Goal: Obtain resource: Download file/media

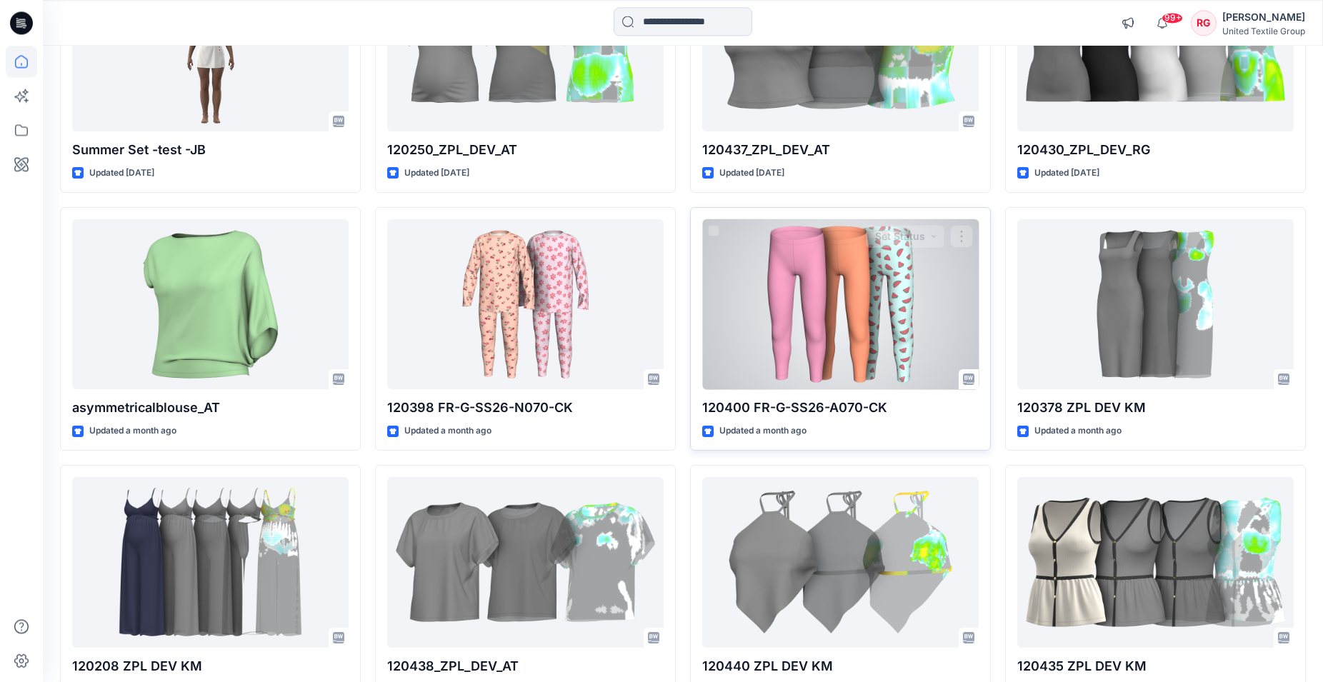
scroll to position [5720, 0]
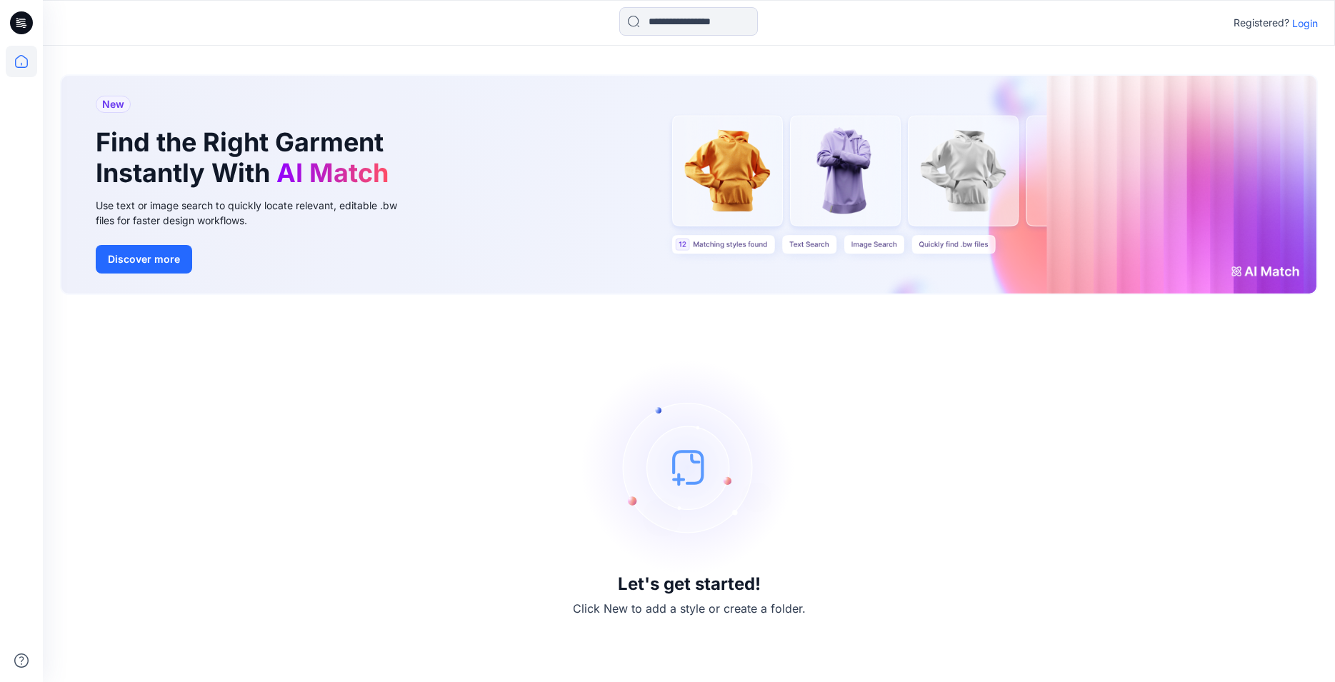
click at [1319, 16] on div "Registered? Login" at bounding box center [689, 22] width 1292 height 31
click at [1309, 29] on p "Login" at bounding box center [1305, 23] width 26 height 15
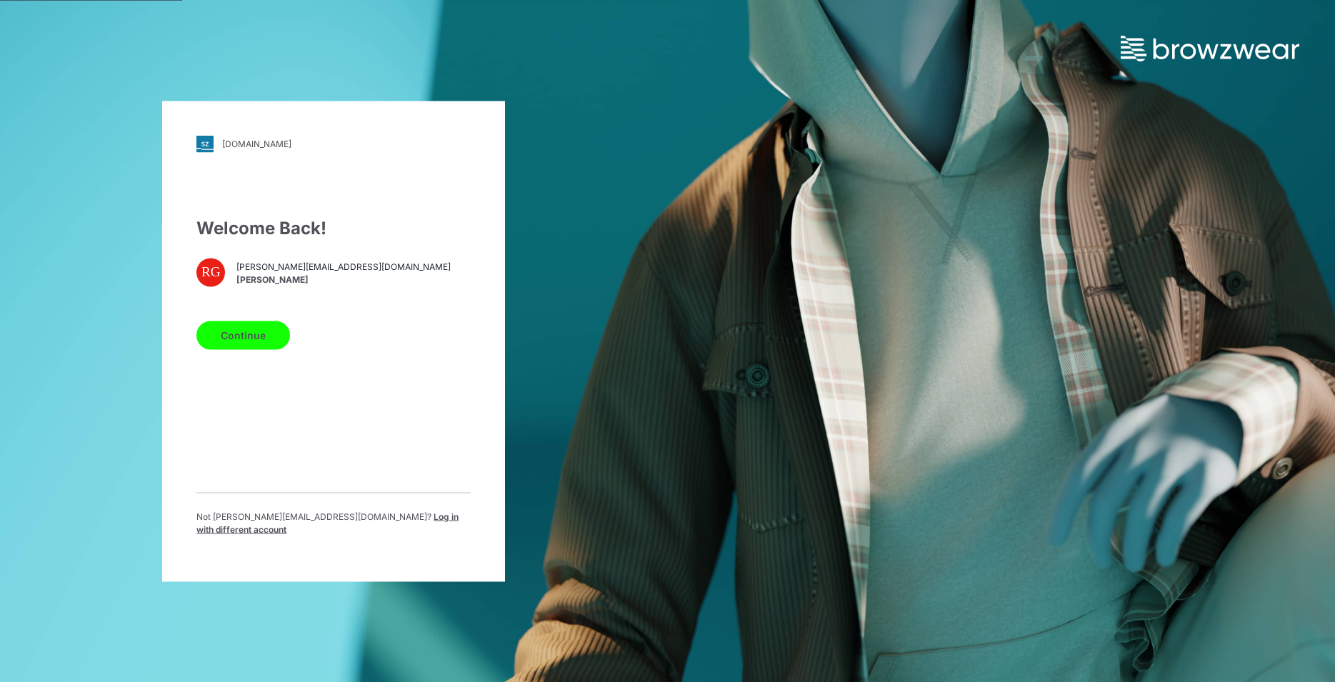
click at [266, 340] on button "Continue" at bounding box center [243, 335] width 94 height 29
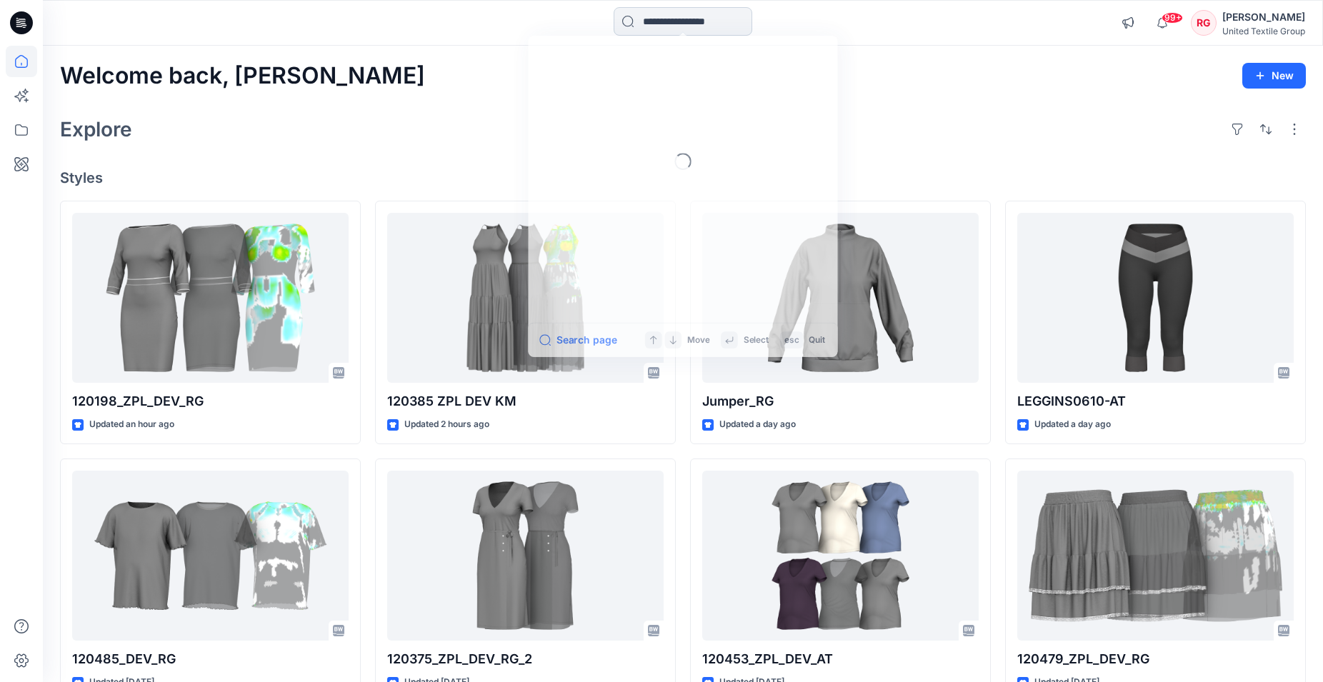
click at [656, 16] on input at bounding box center [683, 21] width 139 height 29
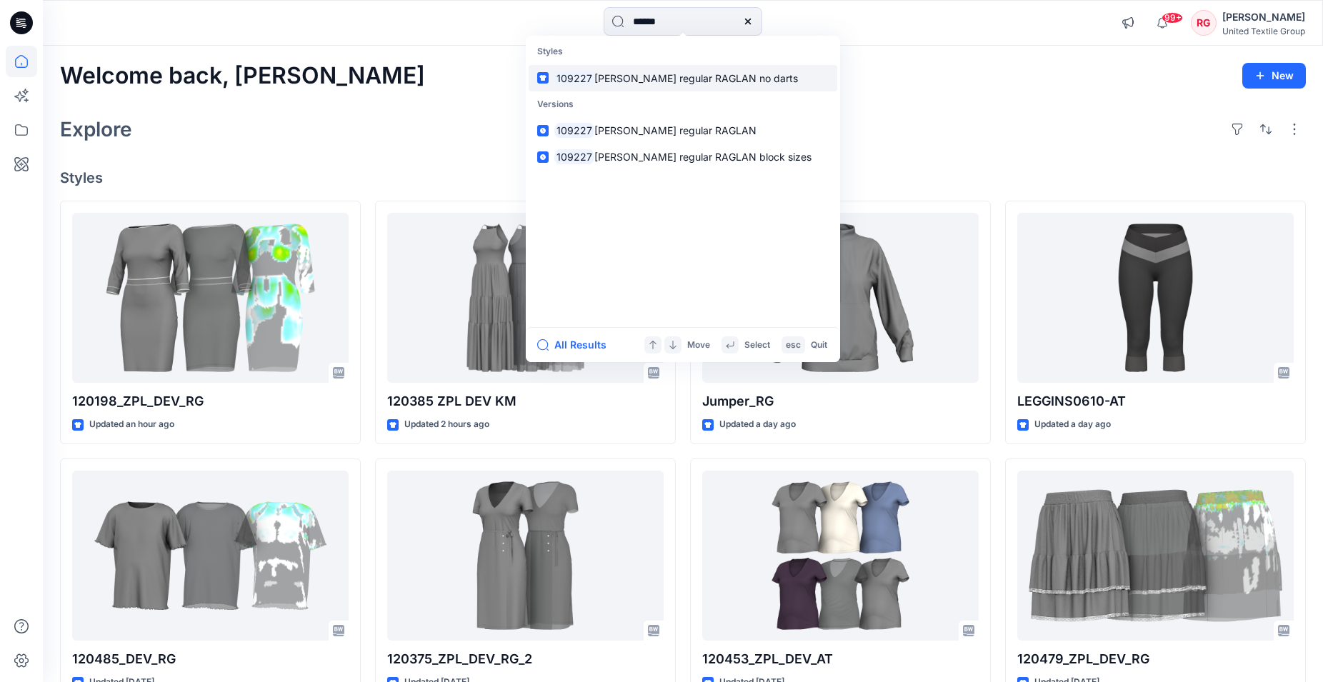
type input "******"
click at [655, 79] on span "TARA regular RAGLAN no darts" at bounding box center [696, 78] width 204 height 12
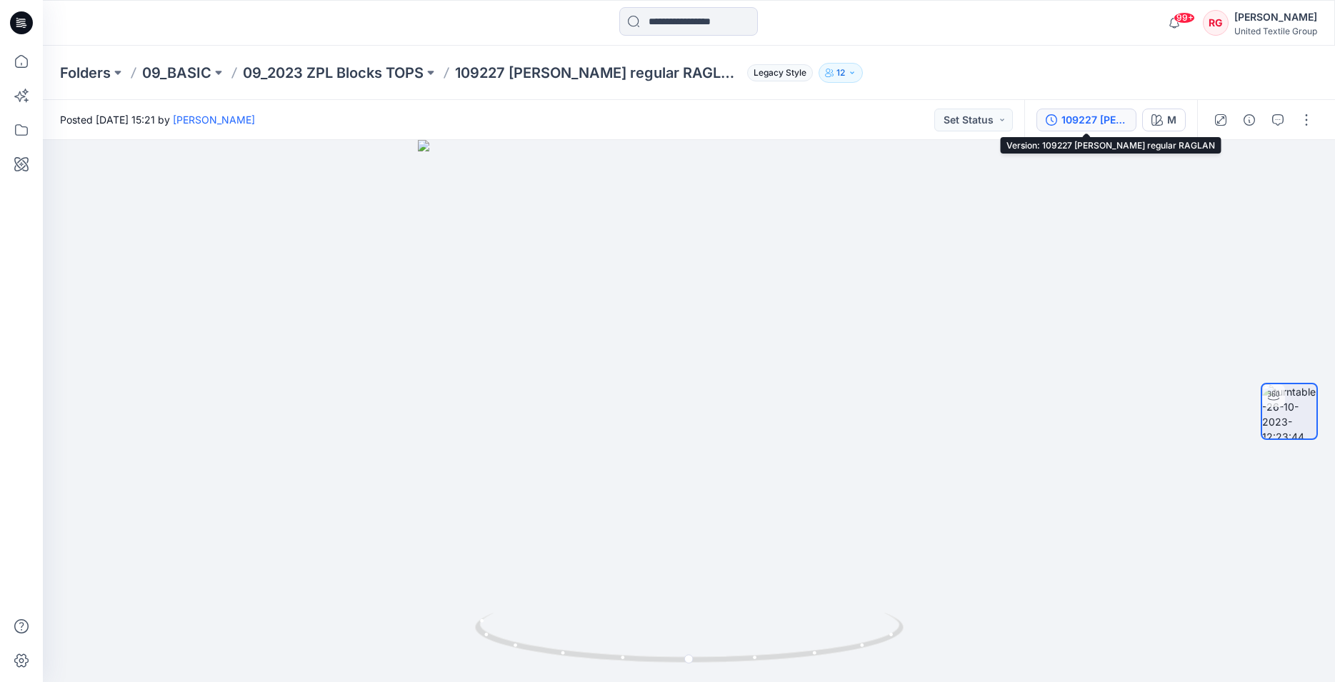
click at [1094, 131] on button "109227 TARA regular RAGLAN" at bounding box center [1086, 120] width 100 height 23
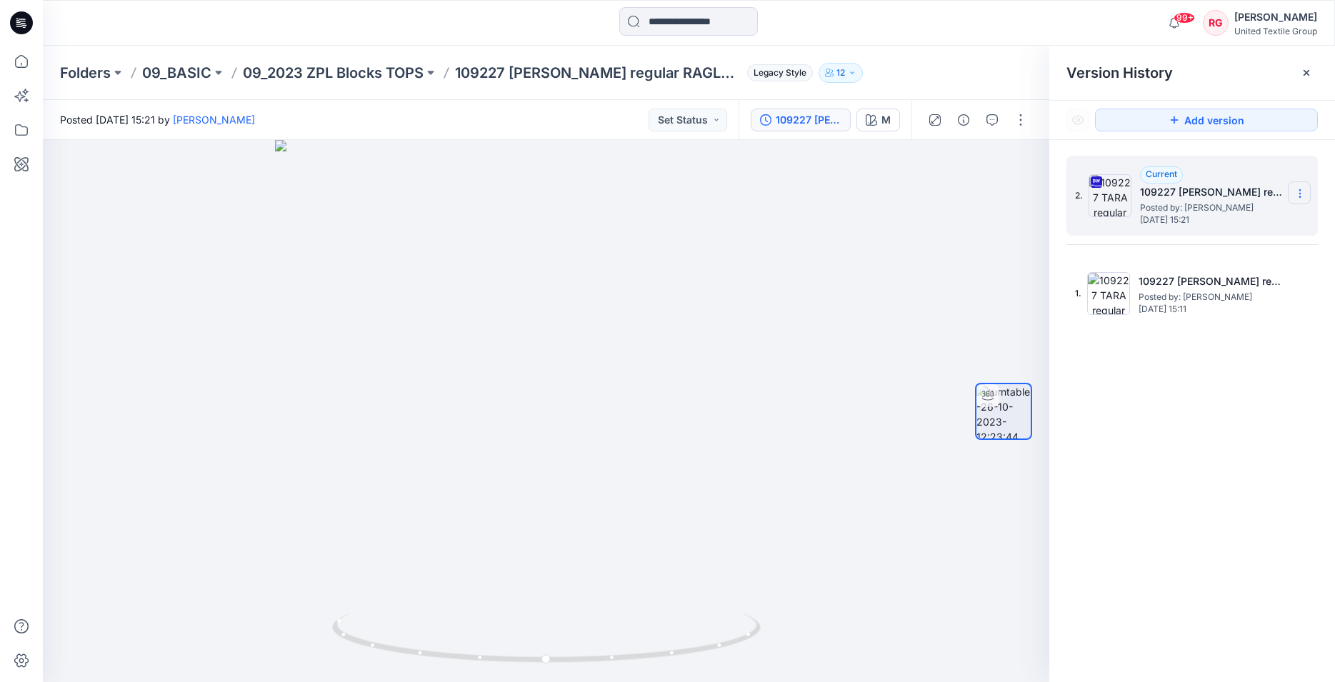
click at [1298, 196] on icon at bounding box center [1299, 193] width 11 height 11
click at [1242, 222] on span "Download Source BW File" at bounding box center [1228, 221] width 120 height 17
click at [680, 29] on input at bounding box center [688, 21] width 139 height 29
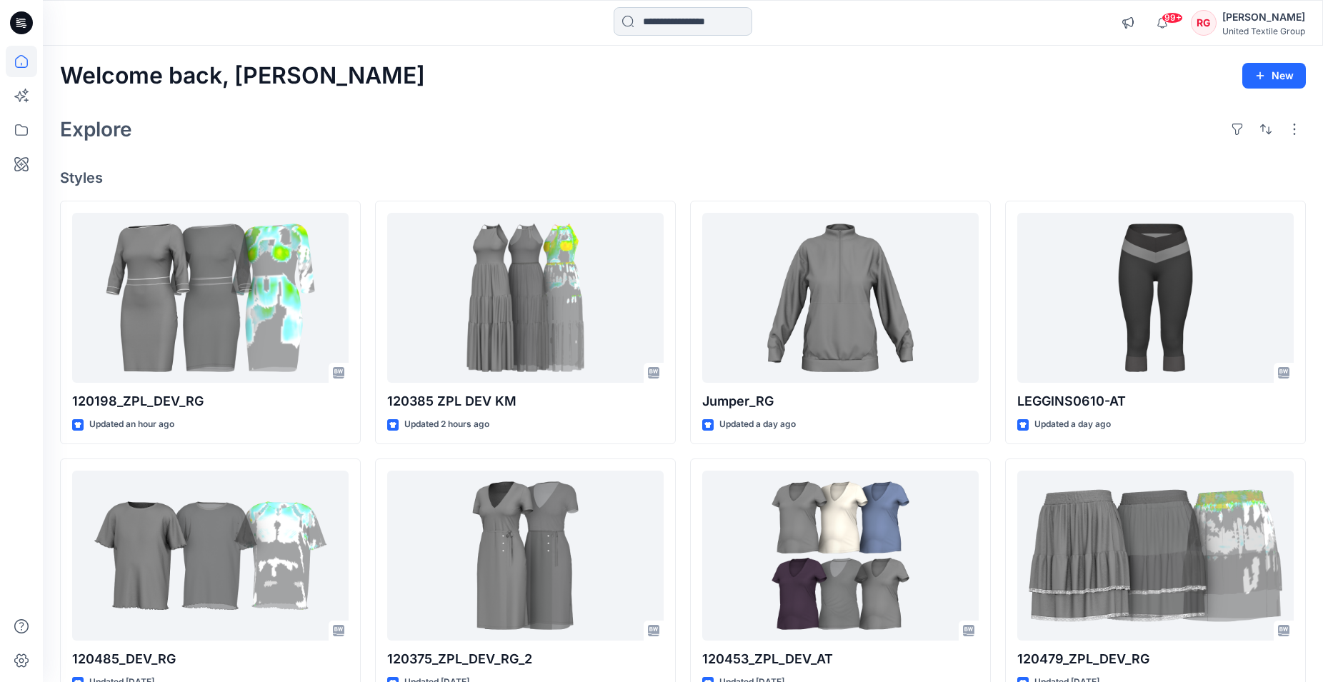
click at [646, 18] on input at bounding box center [683, 21] width 139 height 29
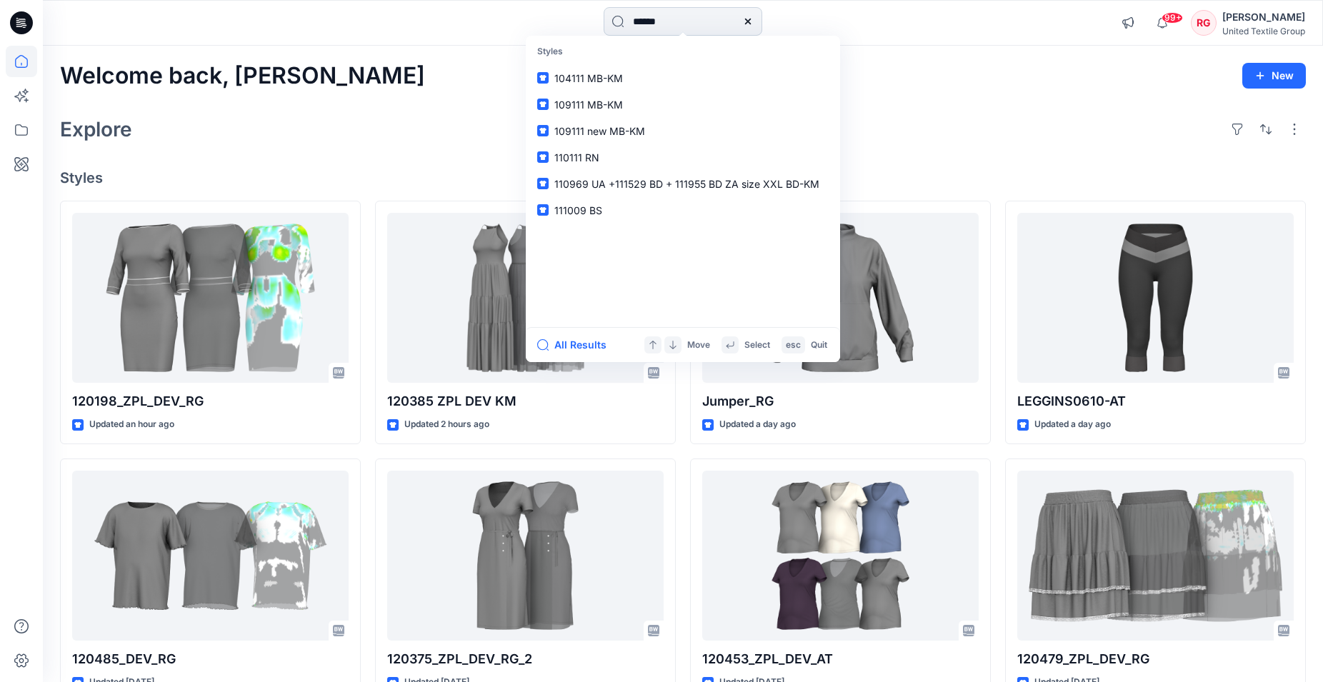
type input "******"
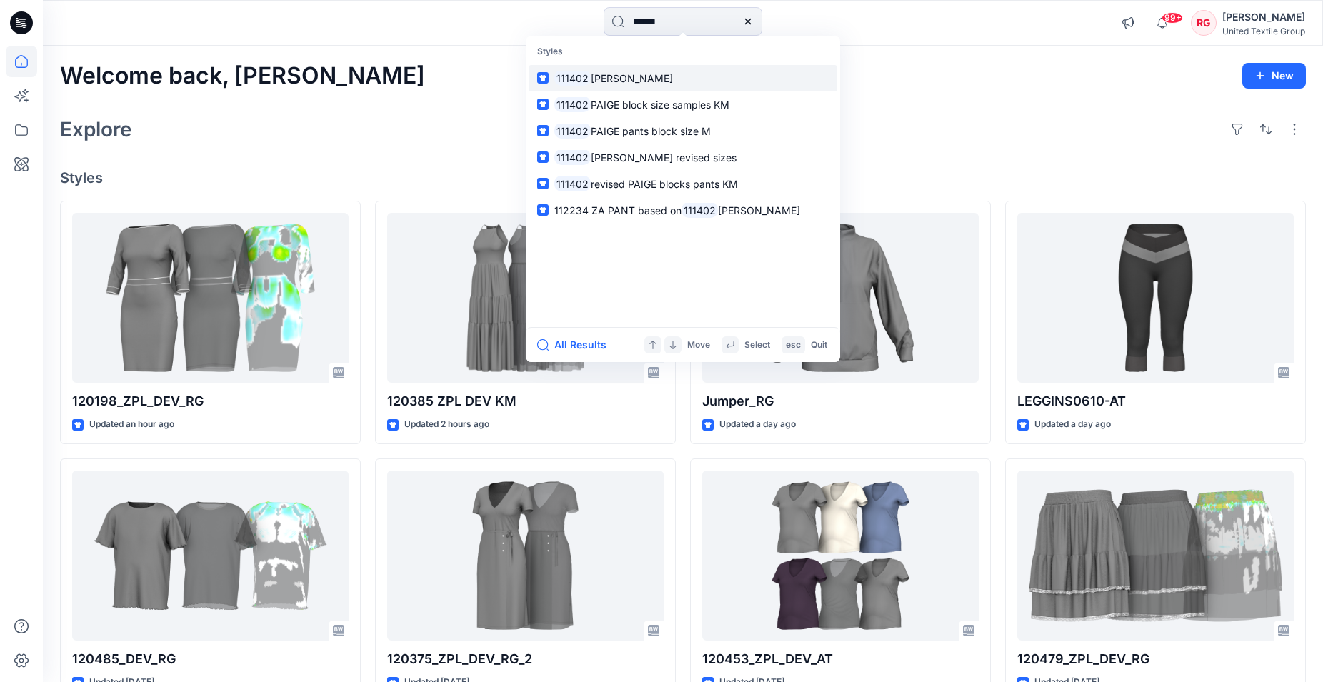
click at [606, 76] on span "[PERSON_NAME]" at bounding box center [632, 78] width 82 height 12
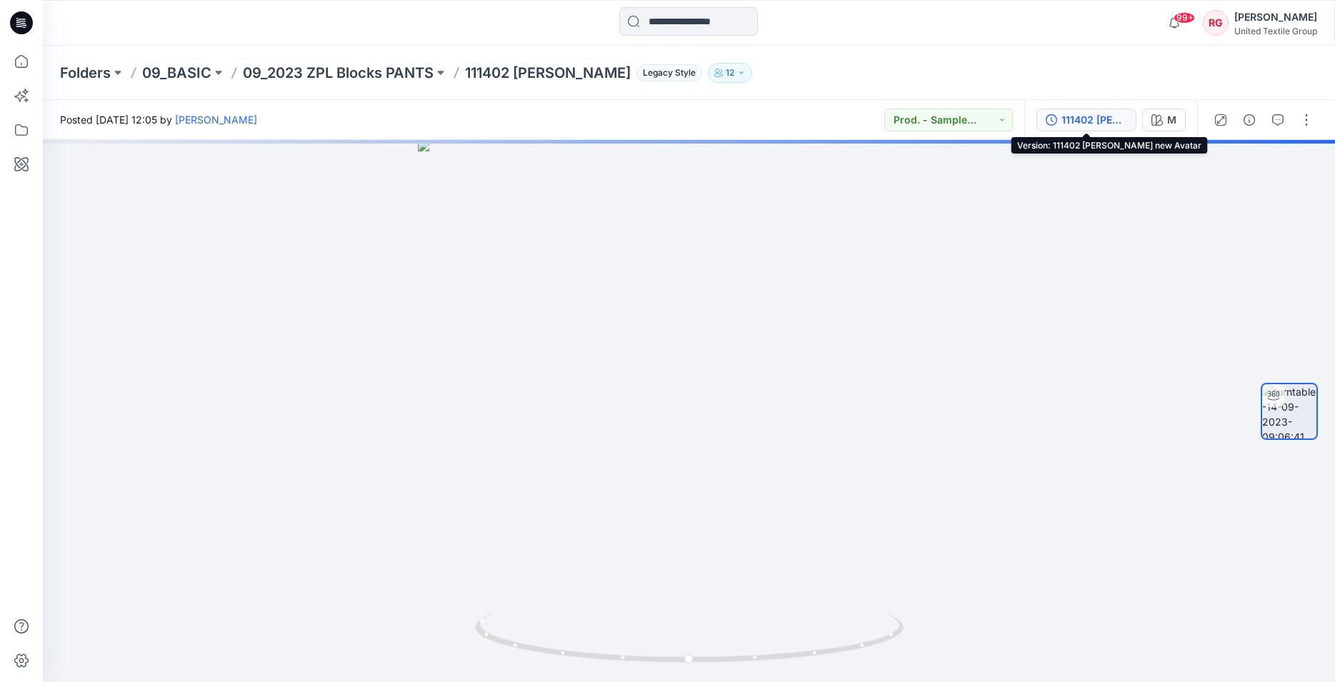
click at [1088, 121] on div "111402 PAIGE new Avatar" at bounding box center [1094, 120] width 66 height 16
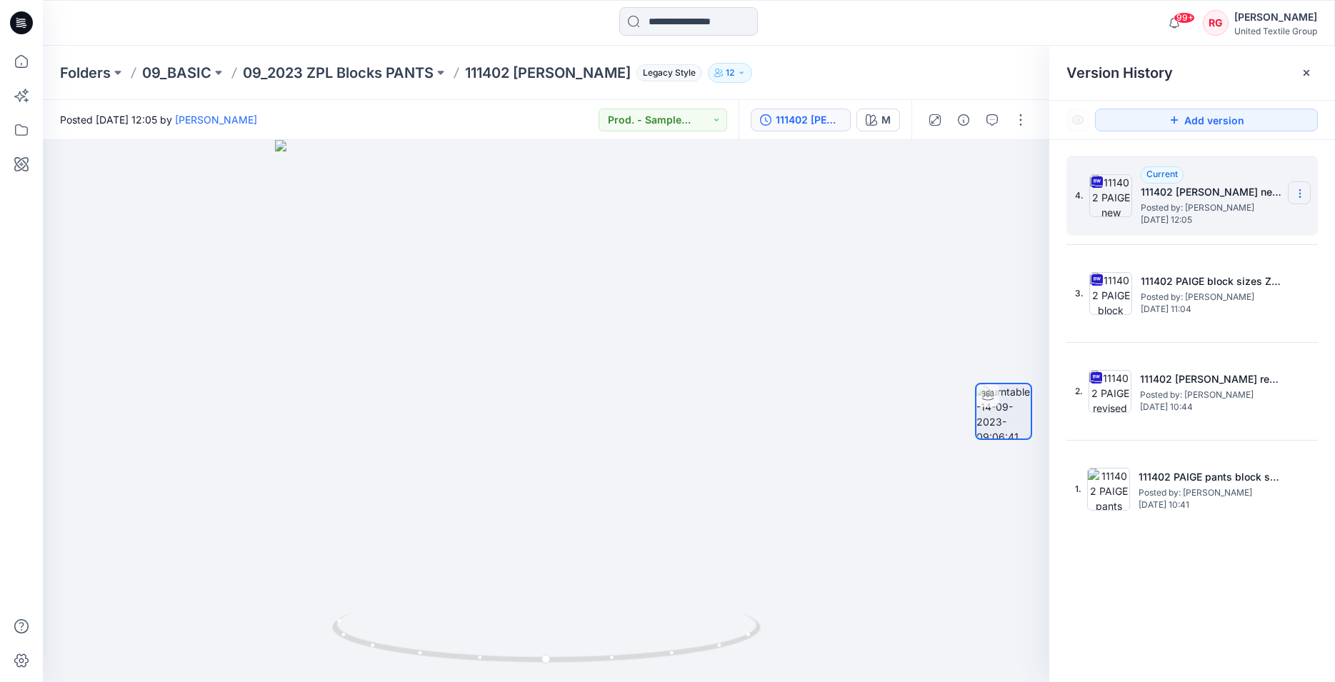
click at [1294, 193] on icon at bounding box center [1299, 193] width 11 height 11
click at [1262, 218] on span "Download Source BW File" at bounding box center [1228, 221] width 120 height 17
click at [1212, 207] on span "Posted by: Kristina Mekseniene" at bounding box center [1212, 208] width 143 height 14
click at [1299, 196] on icon at bounding box center [1299, 193] width 11 height 11
click at [1196, 220] on span "Download Source BW File" at bounding box center [1228, 221] width 120 height 17
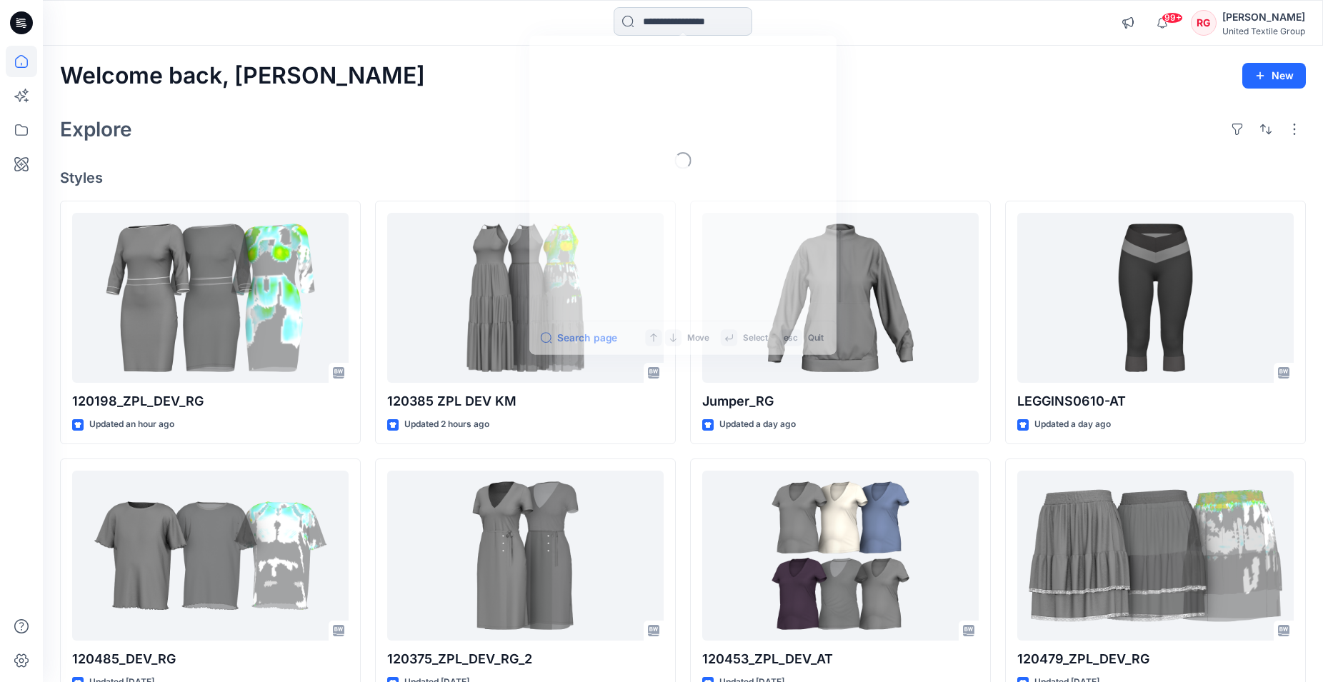
click at [674, 22] on input at bounding box center [683, 21] width 139 height 29
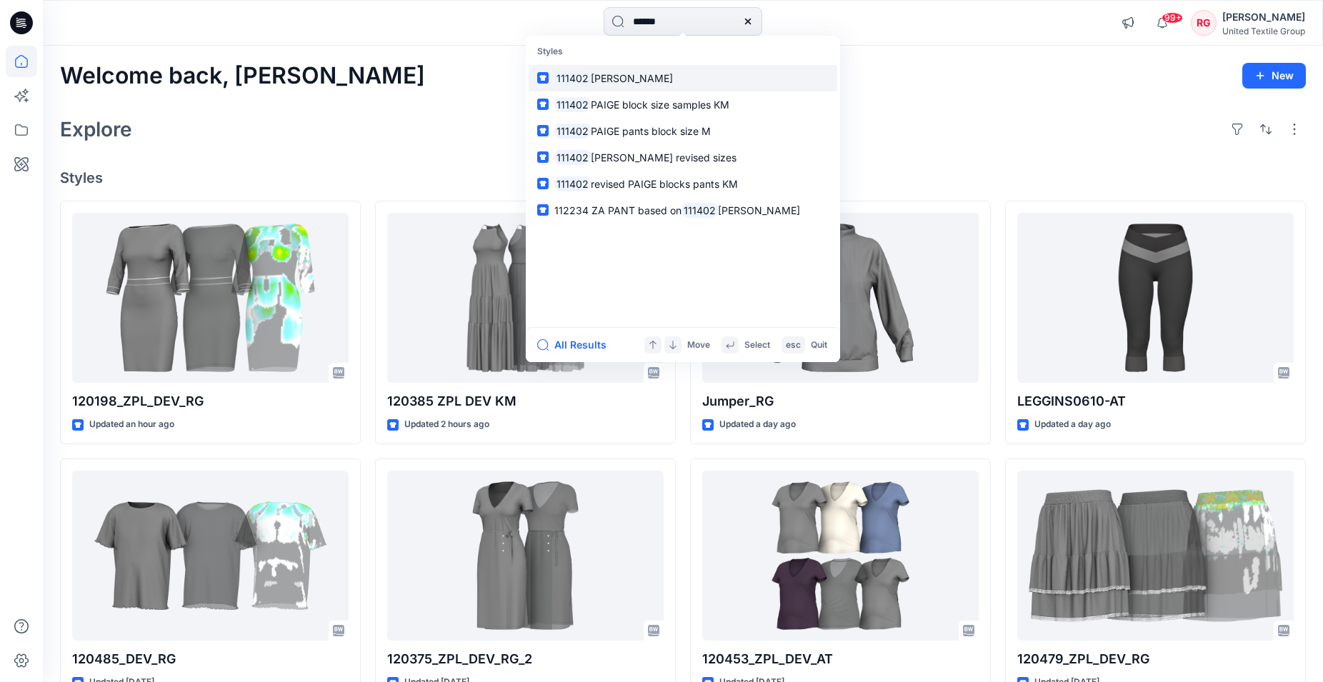
type input "******"
click at [591, 75] on span "PAIGE" at bounding box center [632, 78] width 82 height 12
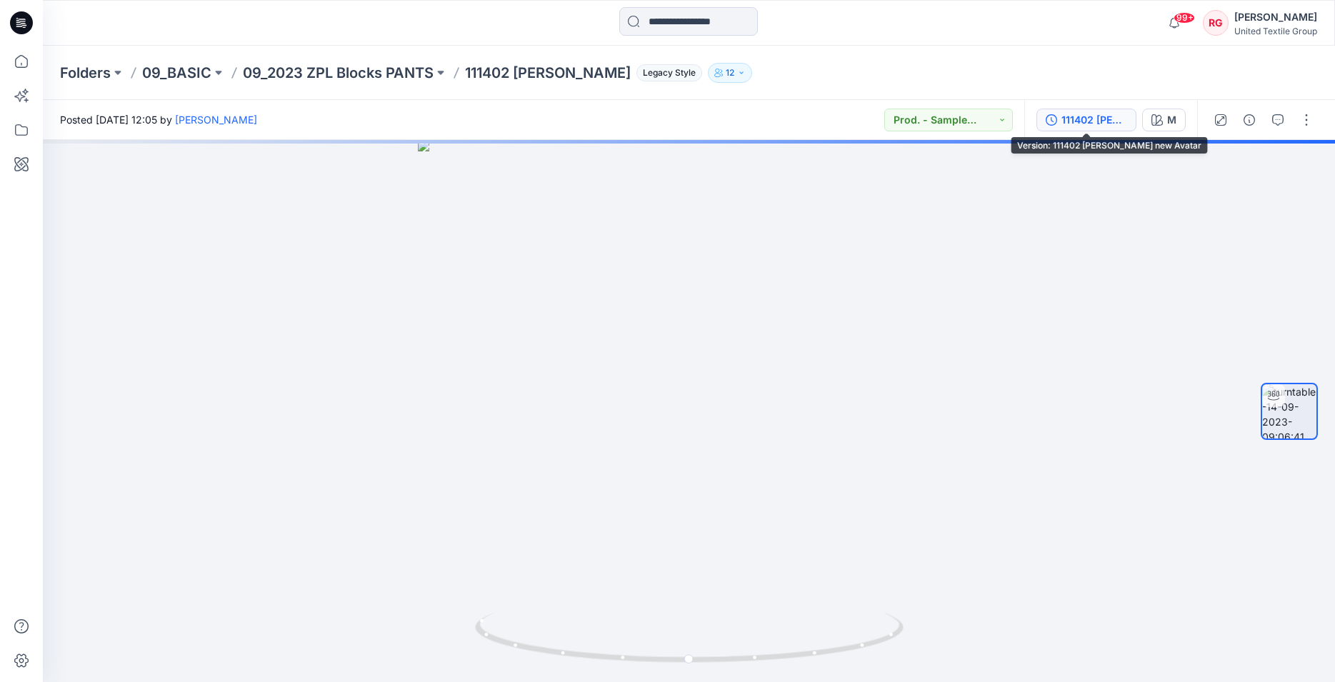
click at [1102, 129] on button "111402 PAIGE new Avatar" at bounding box center [1086, 120] width 100 height 23
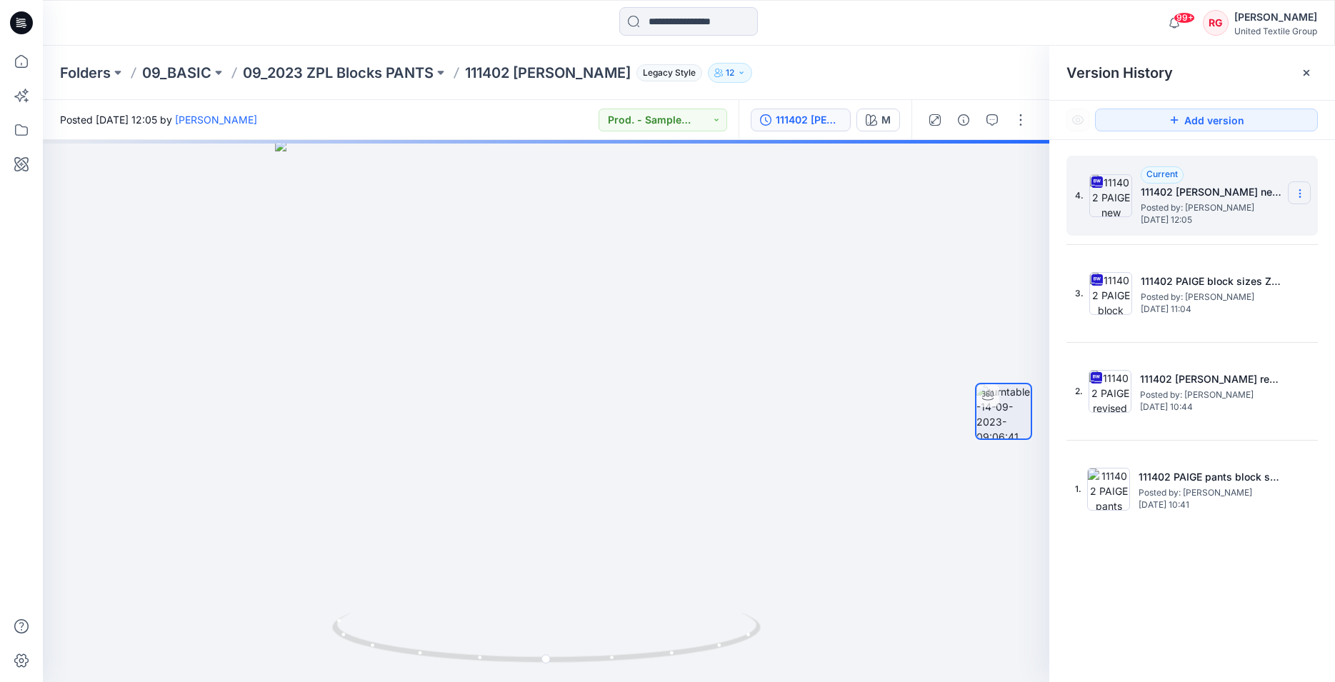
click at [1299, 193] on icon at bounding box center [1299, 193] width 11 height 11
click at [1223, 223] on span "Download Source BW File" at bounding box center [1228, 221] width 120 height 17
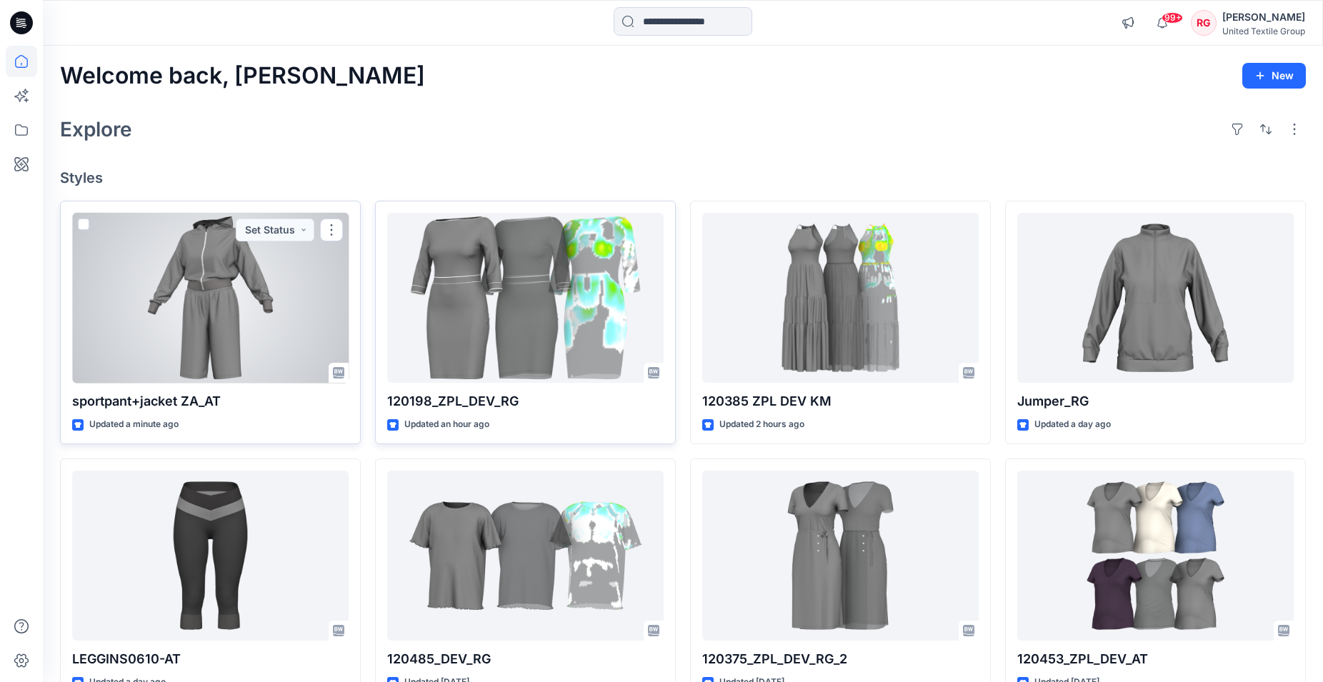
click at [204, 289] on div at bounding box center [210, 298] width 276 height 171
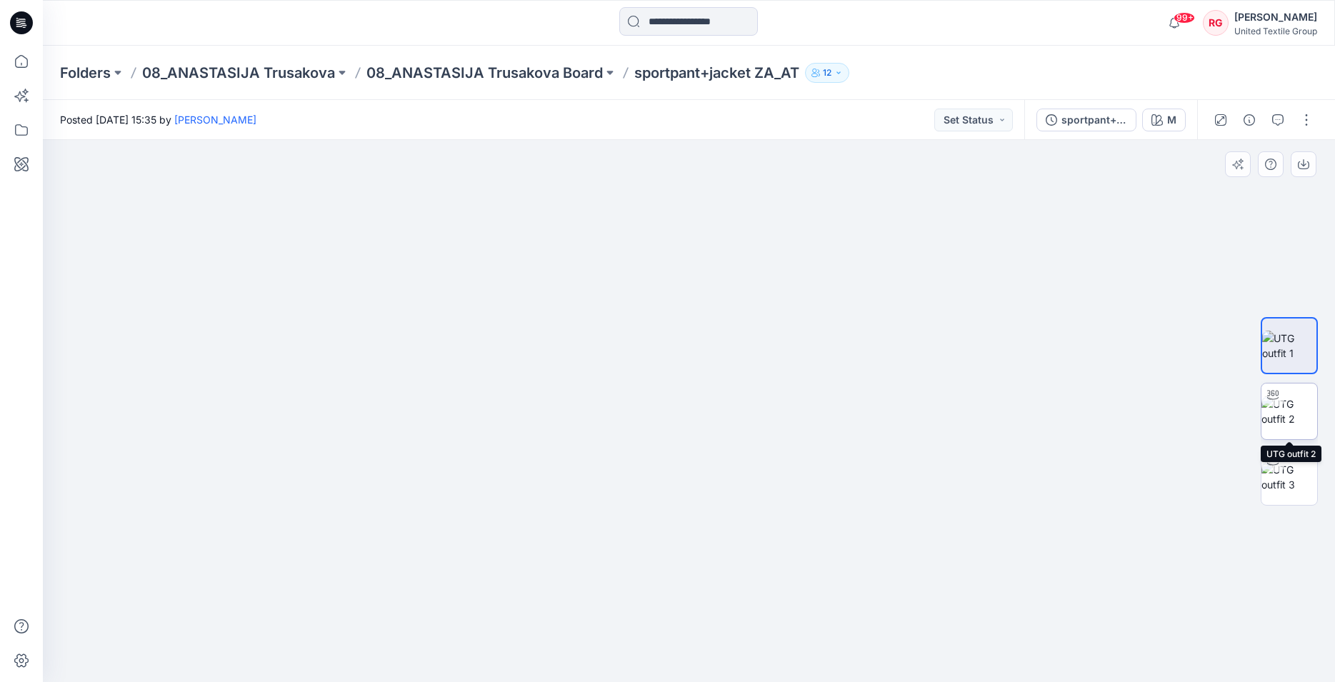
click at [1289, 406] on img at bounding box center [1290, 411] width 56 height 30
drag, startPoint x: 692, startPoint y: 664, endPoint x: 935, endPoint y: 634, distance: 244.7
click at [935, 634] on div at bounding box center [689, 411] width 1292 height 542
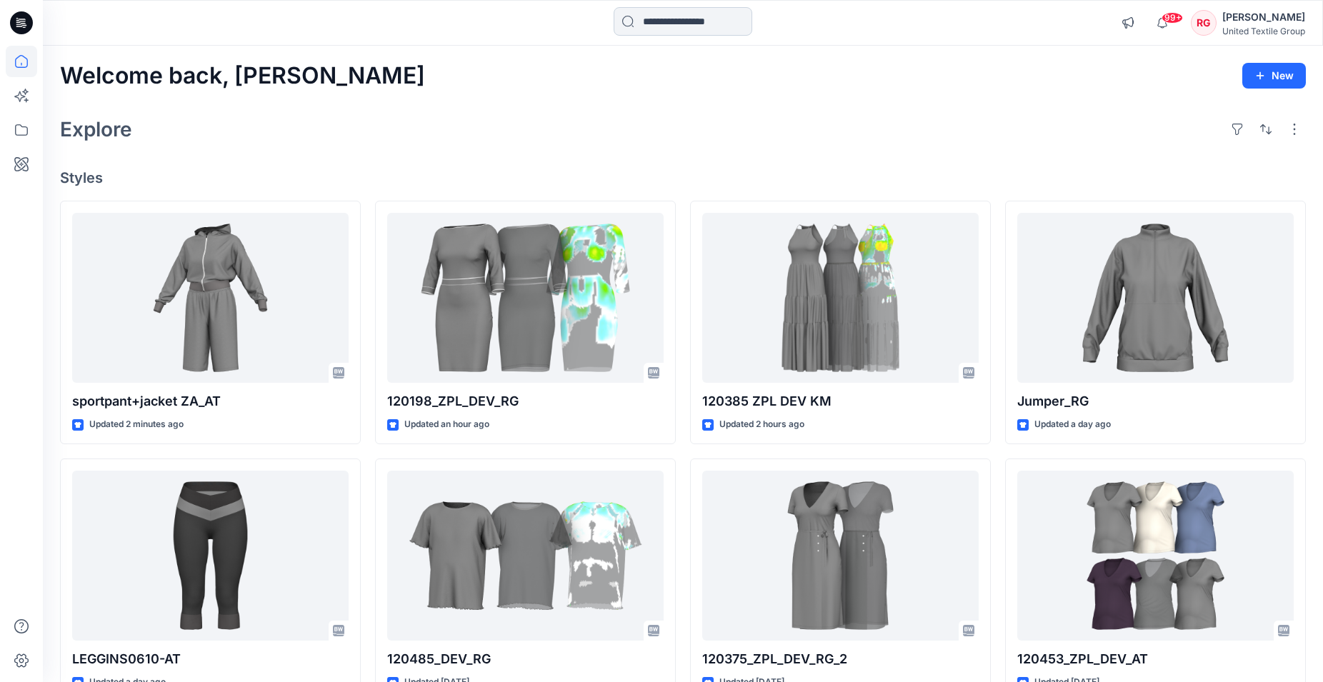
drag, startPoint x: 669, startPoint y: 24, endPoint x: 690, endPoint y: 26, distance: 20.8
click at [670, 26] on input at bounding box center [683, 21] width 139 height 29
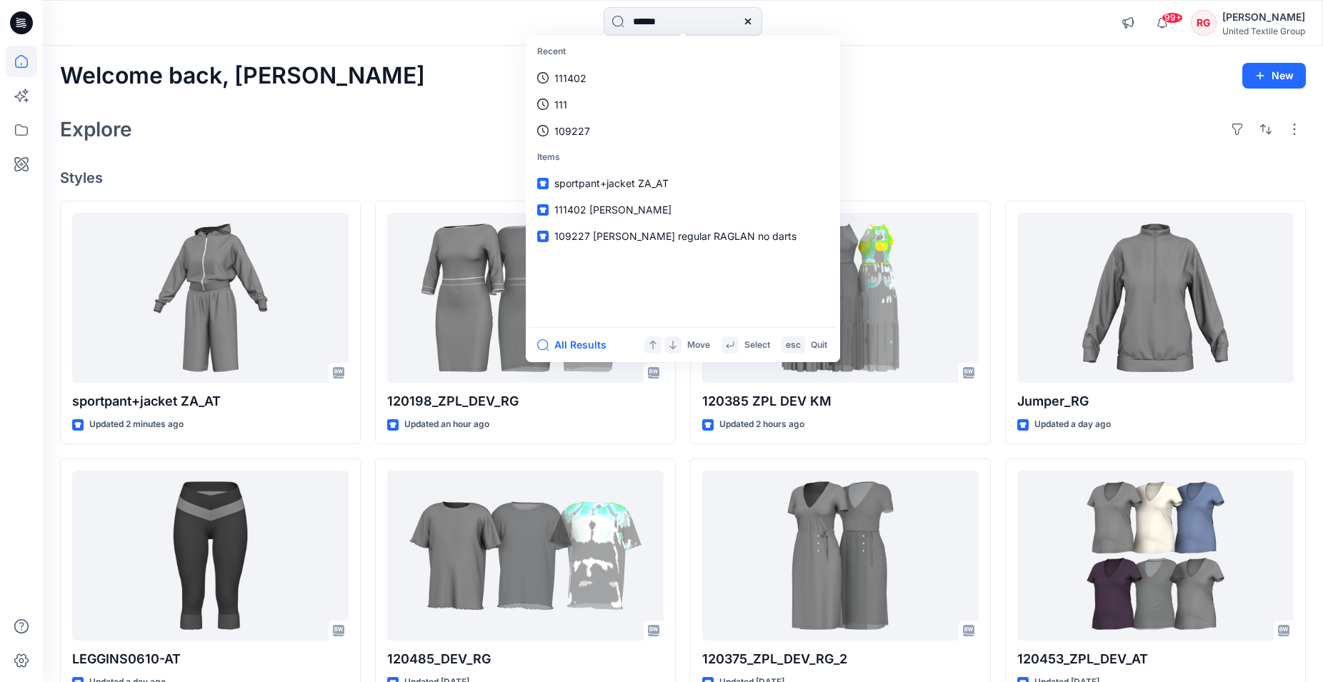
type input "******"
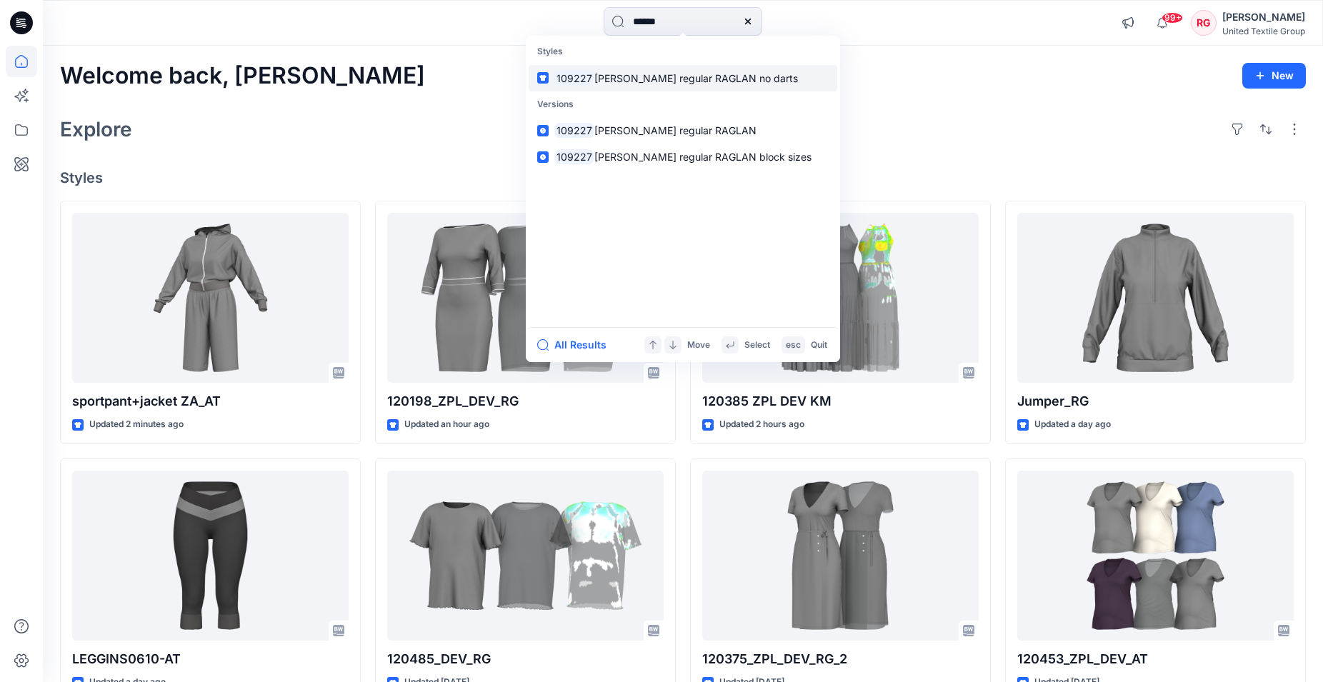
click at [621, 79] on span "TARA regular RAGLAN no darts" at bounding box center [696, 78] width 204 height 12
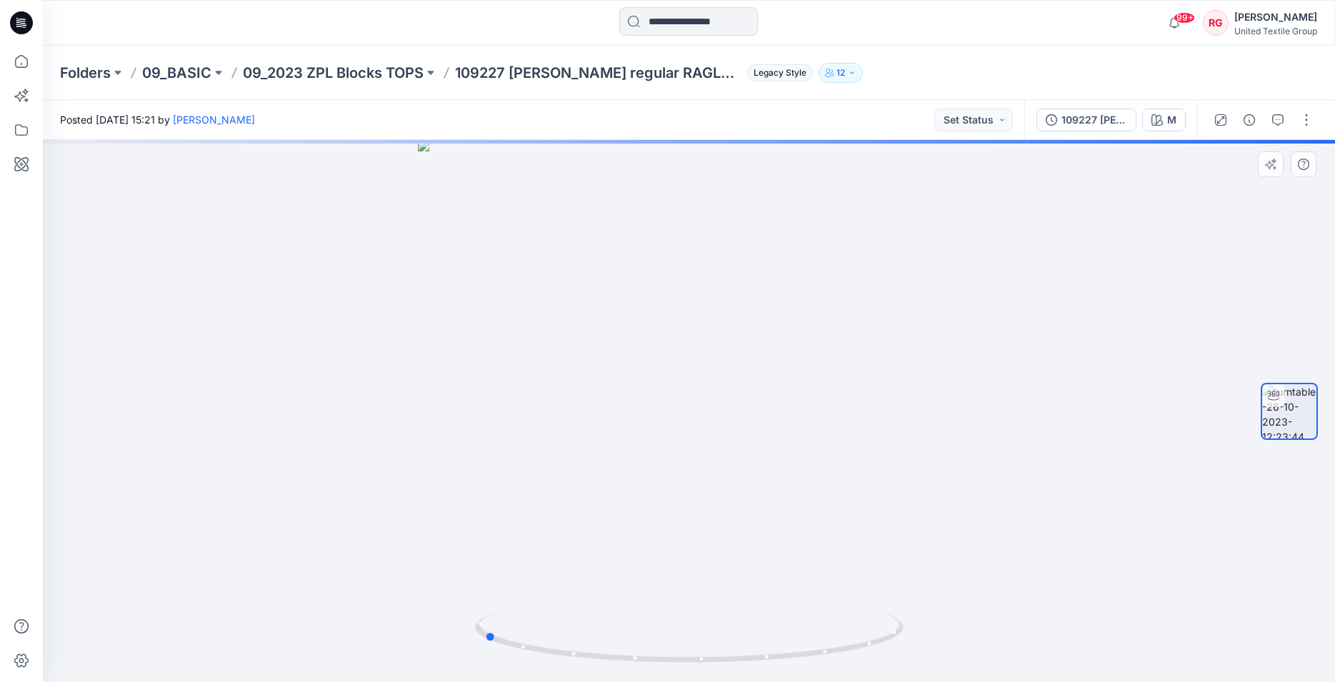
drag, startPoint x: 691, startPoint y: 661, endPoint x: 914, endPoint y: 641, distance: 223.7
click at [914, 641] on div at bounding box center [689, 411] width 1292 height 542
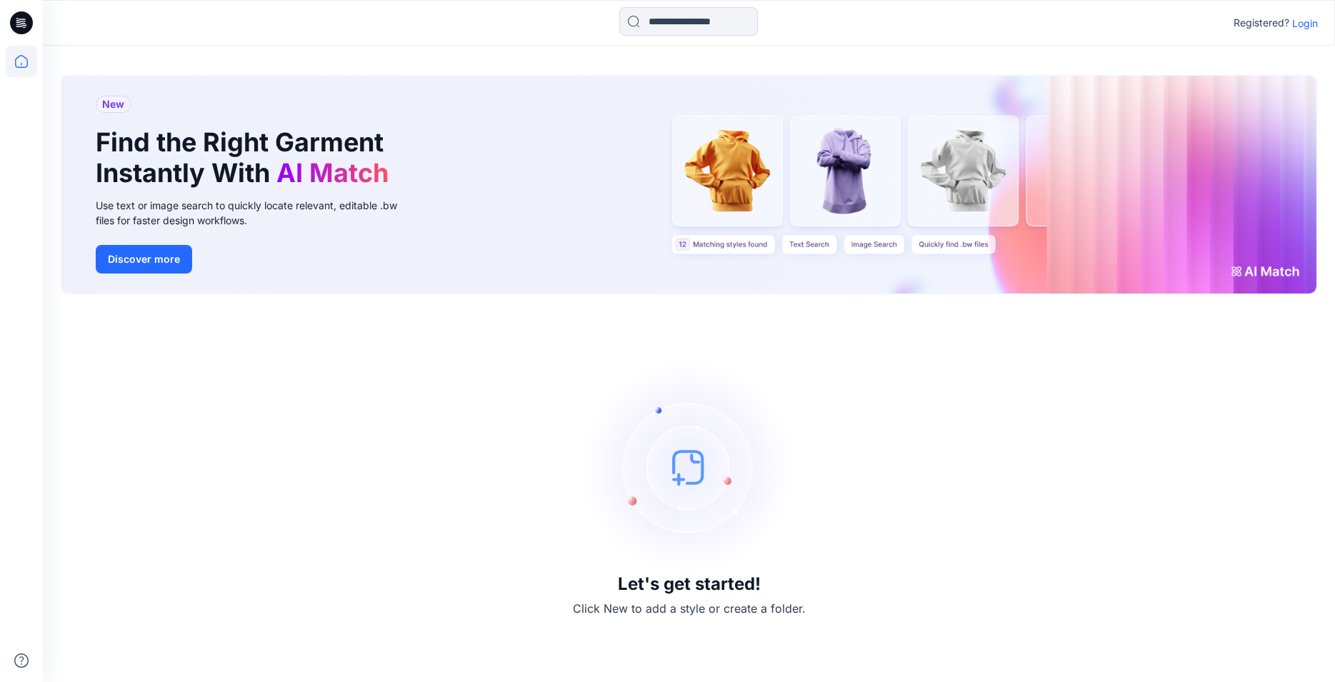
click at [1307, 22] on p "Login" at bounding box center [1305, 23] width 26 height 15
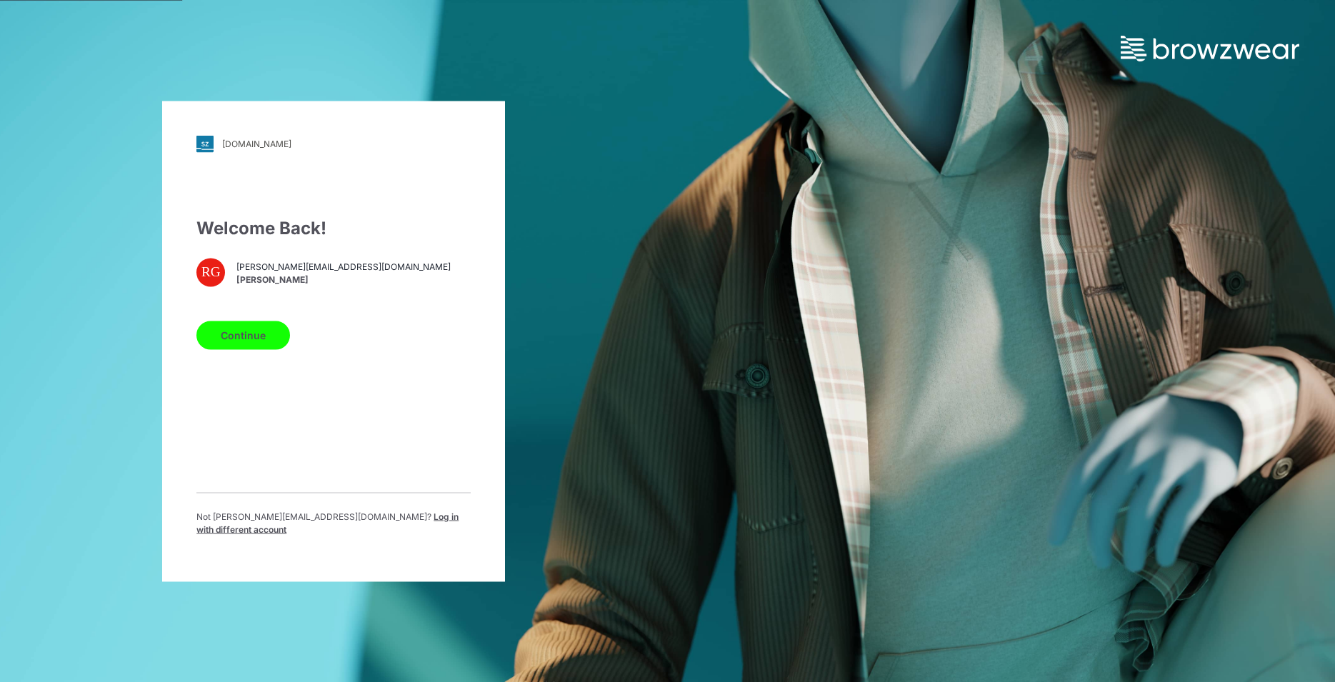
click at [246, 344] on button "Continue" at bounding box center [243, 335] width 94 height 29
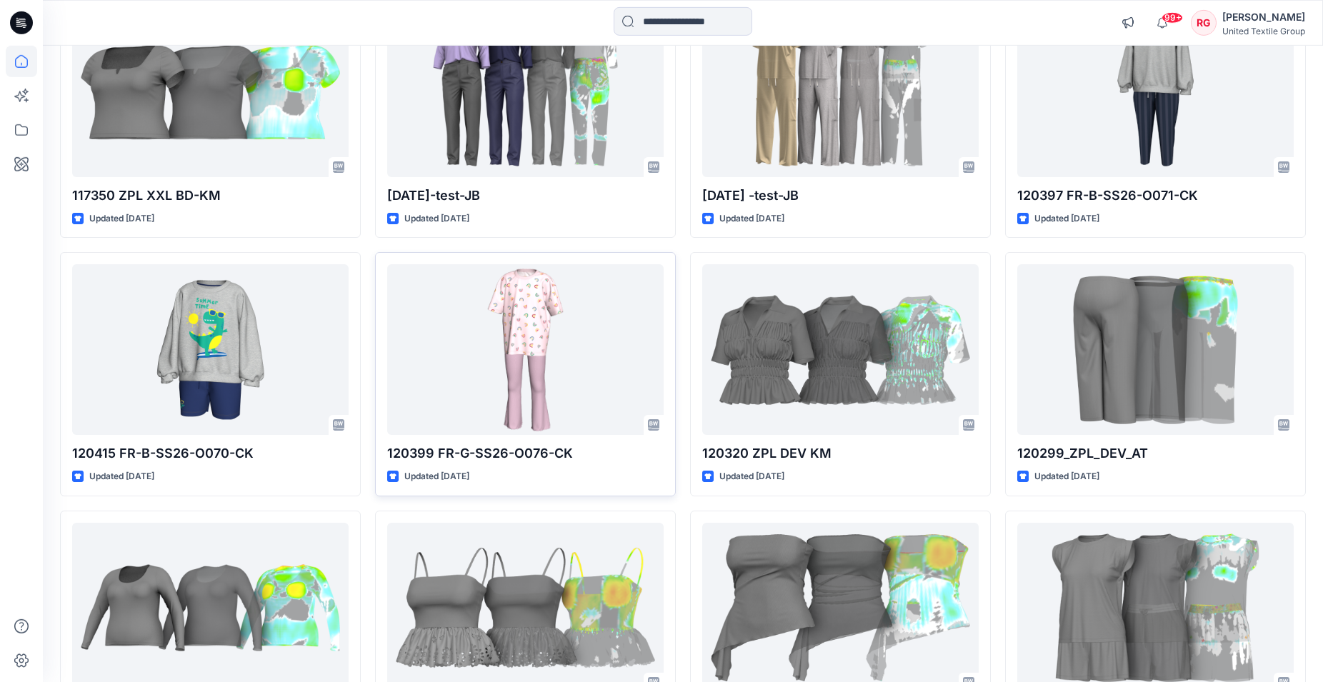
scroll to position [3106, 0]
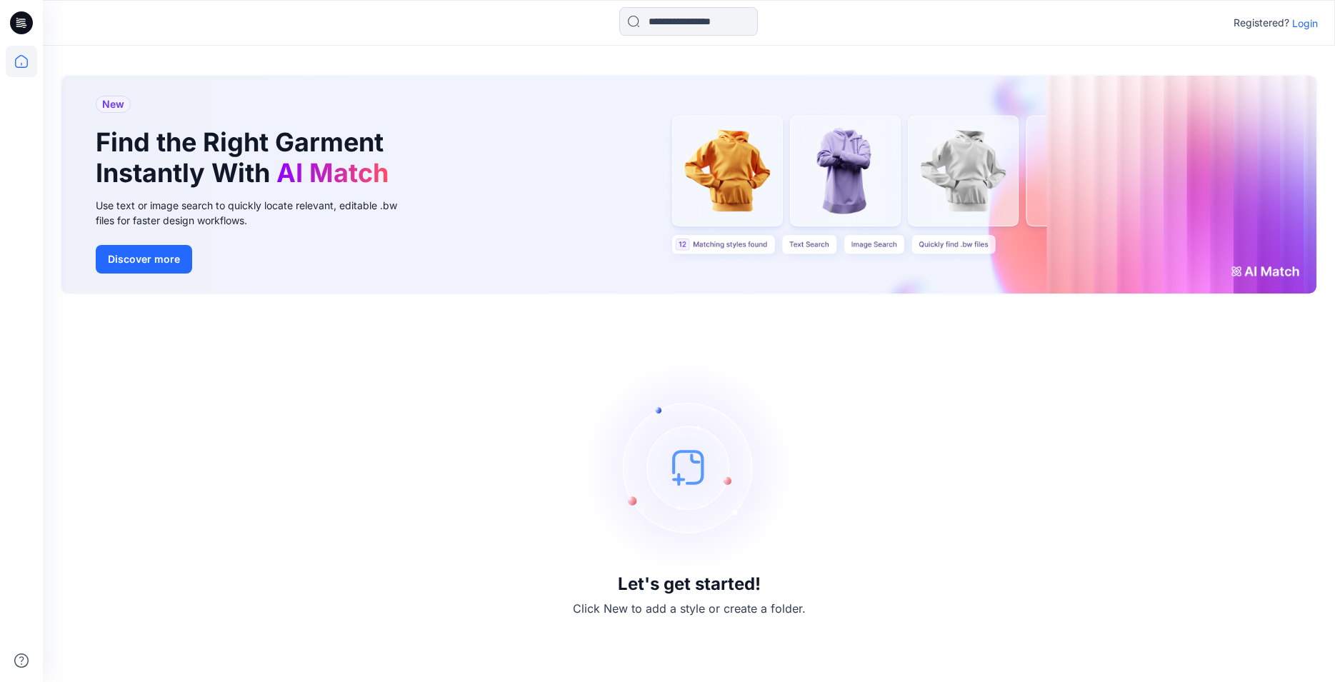
click at [1313, 26] on p "Login" at bounding box center [1305, 23] width 26 height 15
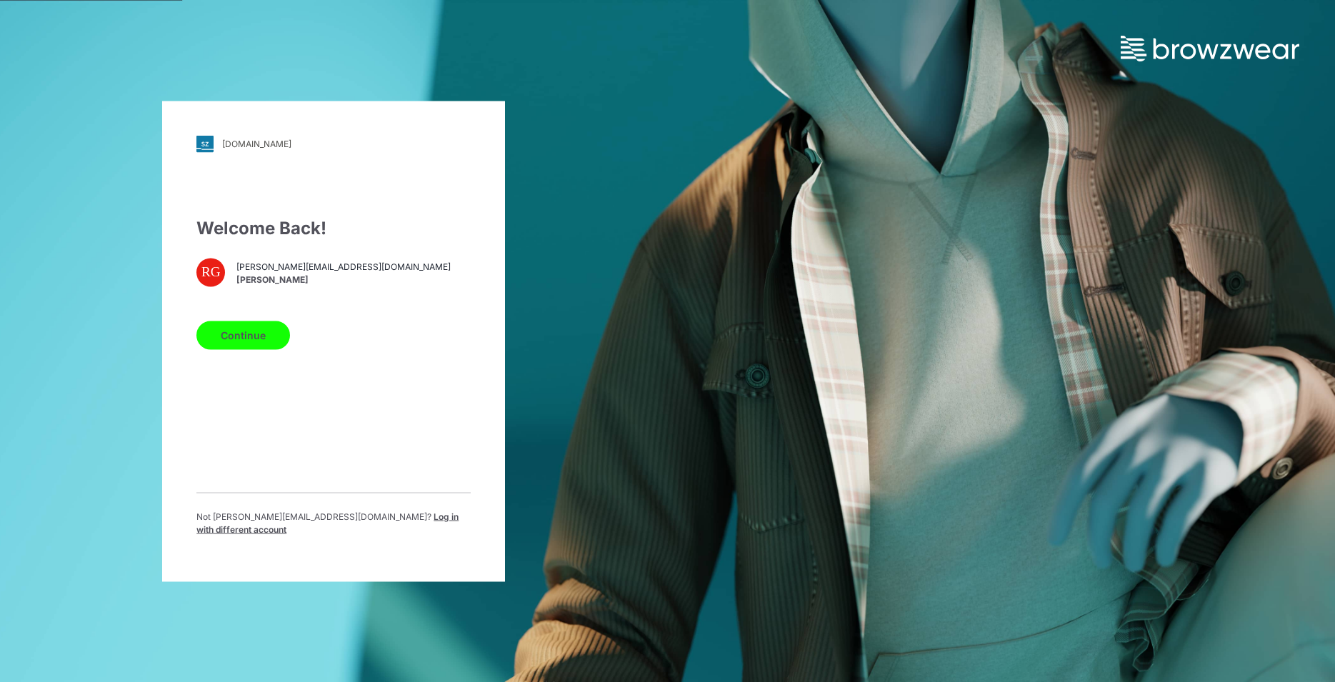
click at [250, 339] on button "Continue" at bounding box center [243, 335] width 94 height 29
